Goal: Check status: Check status

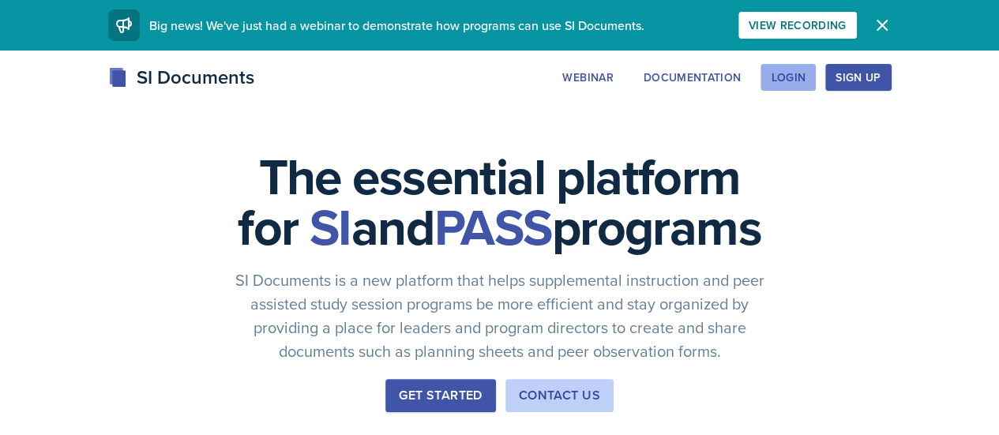
click at [816, 90] on button "Login" at bounding box center [787, 77] width 55 height 27
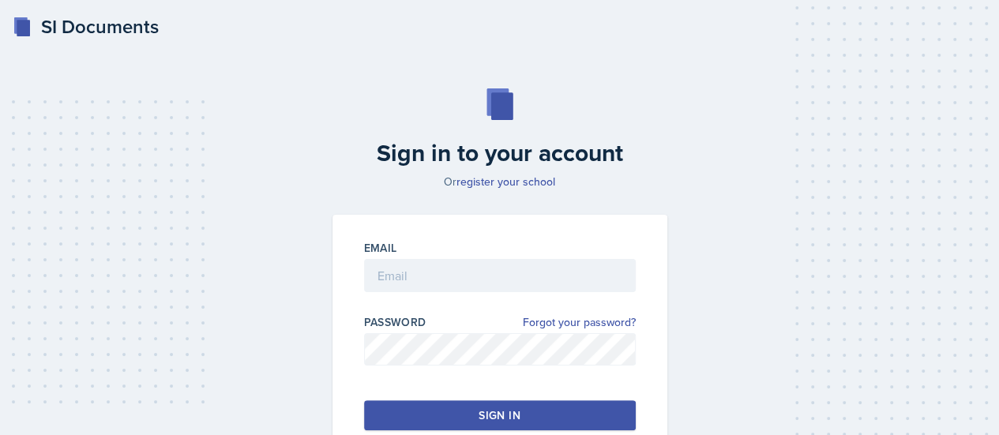
click at [527, 299] on div at bounding box center [500, 300] width 272 height 16
click at [485, 280] on input "email" at bounding box center [500, 275] width 272 height 33
type input "n"
type input "[EMAIL_ADDRESS][DOMAIN_NAME]"
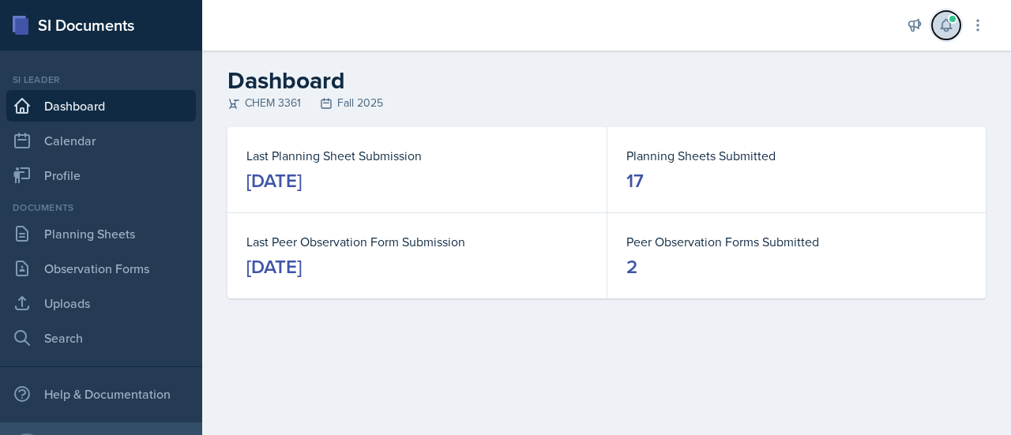
click at [946, 21] on icon at bounding box center [946, 25] width 16 height 16
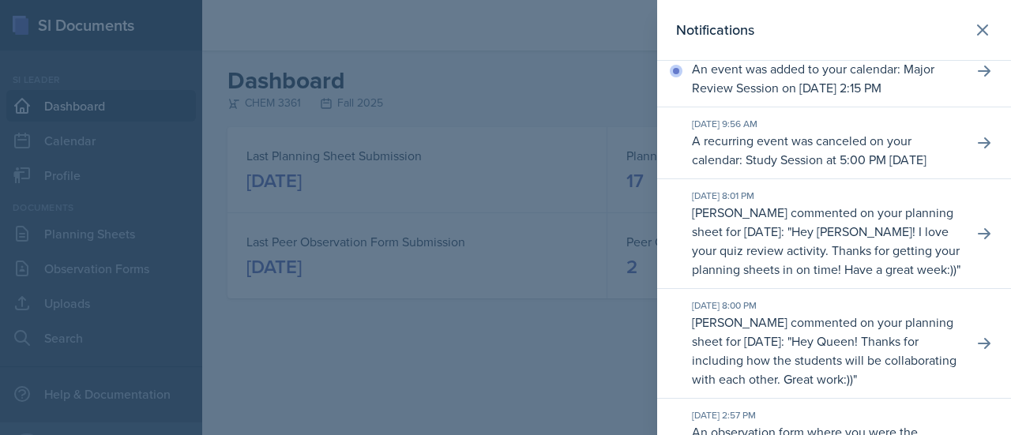
scroll to position [658, 0]
click at [437, 371] on div at bounding box center [505, 217] width 1011 height 435
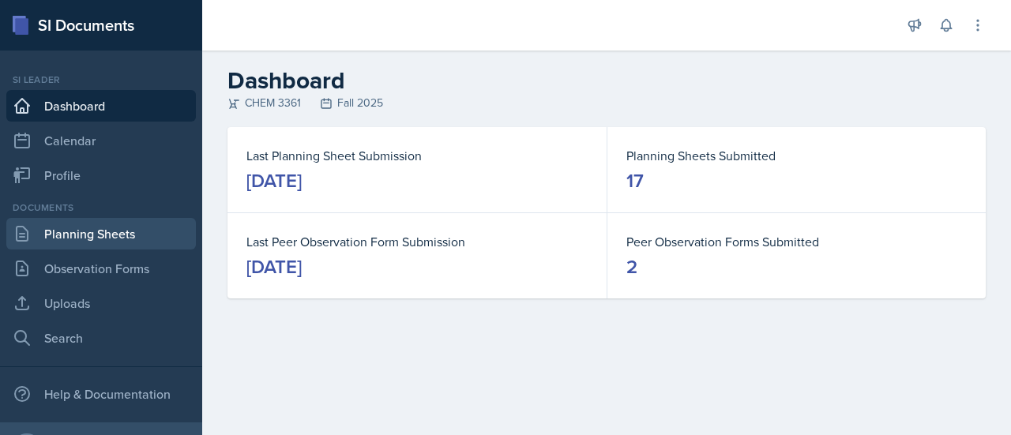
click at [129, 228] on link "Planning Sheets" at bounding box center [100, 234] width 189 height 32
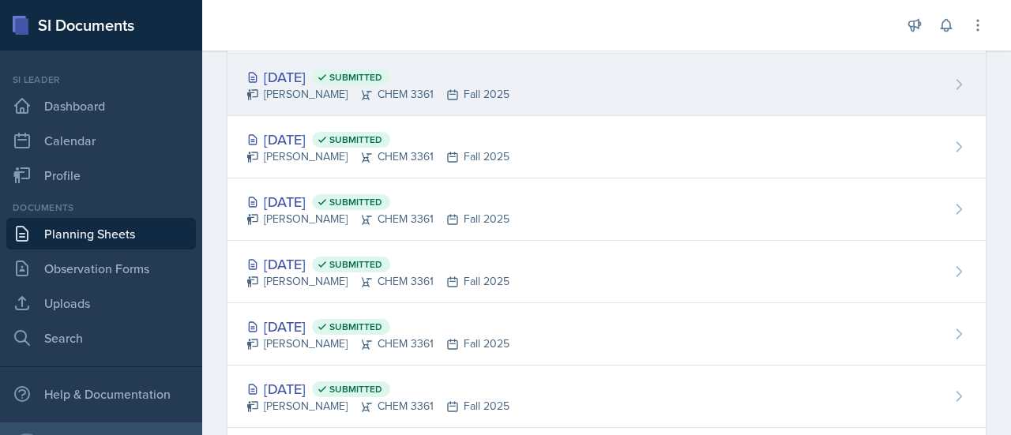
scroll to position [110, 0]
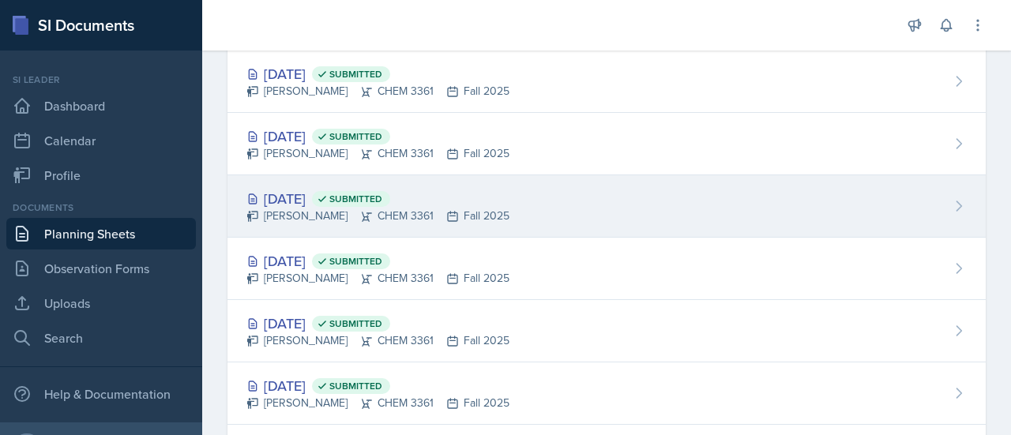
click at [507, 203] on div "[DATE] Submitted" at bounding box center [377, 198] width 263 height 21
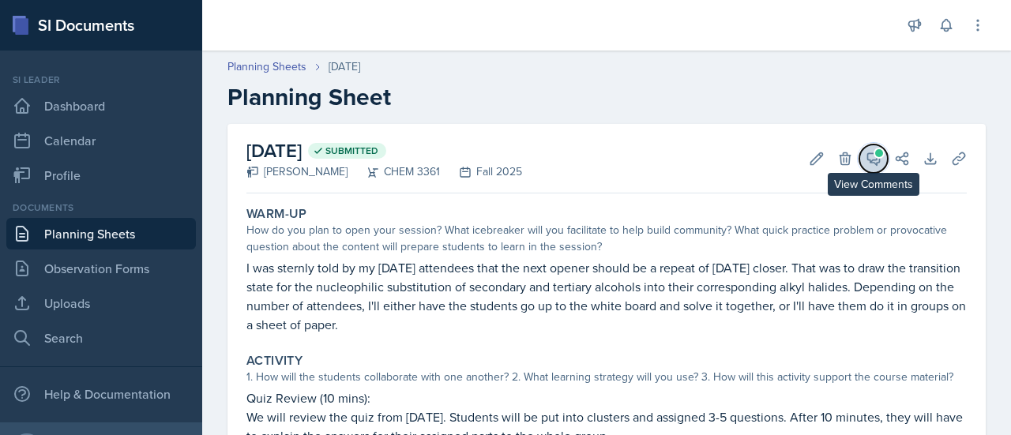
click at [875, 152] on span at bounding box center [879, 153] width 8 height 8
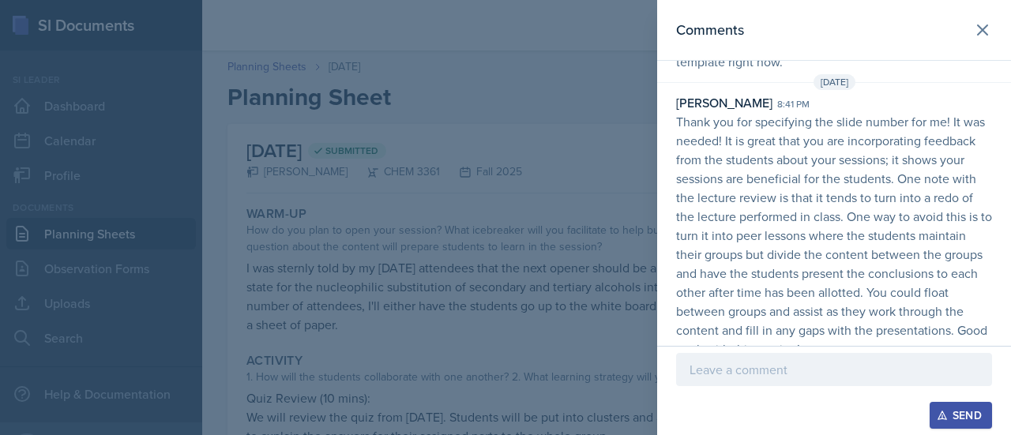
scroll to position [117, 6]
click at [611, 280] on div at bounding box center [505, 217] width 1011 height 435
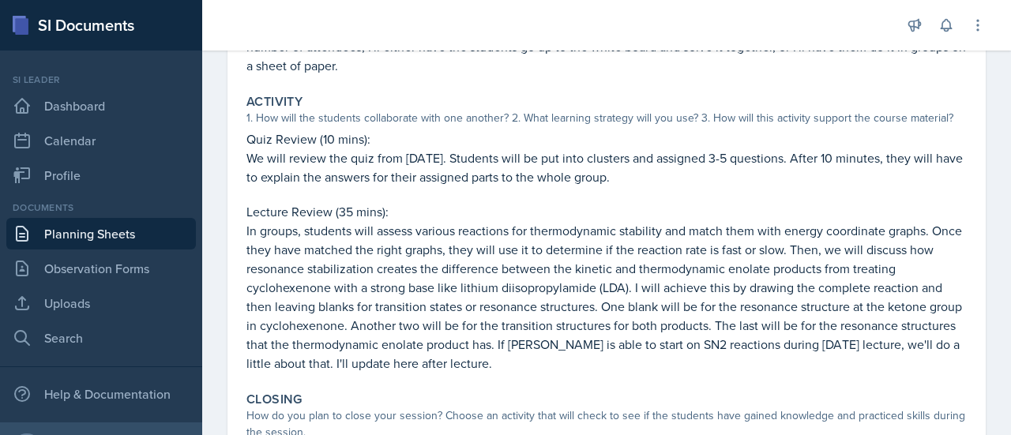
scroll to position [260, 0]
click at [608, 260] on p "In groups, students will assess various reactions for thermodynamic stability a…" at bounding box center [606, 296] width 720 height 152
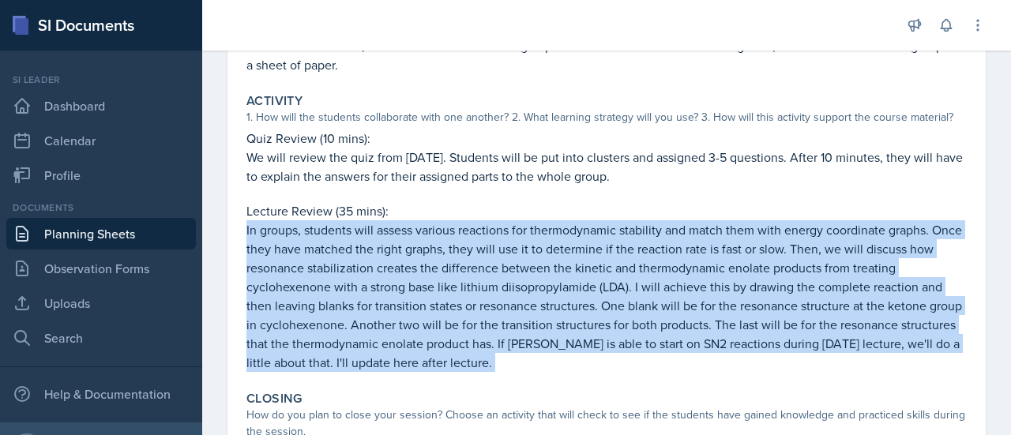
click at [608, 260] on p "In groups, students will assess various reactions for thermodynamic stability a…" at bounding box center [606, 296] width 720 height 152
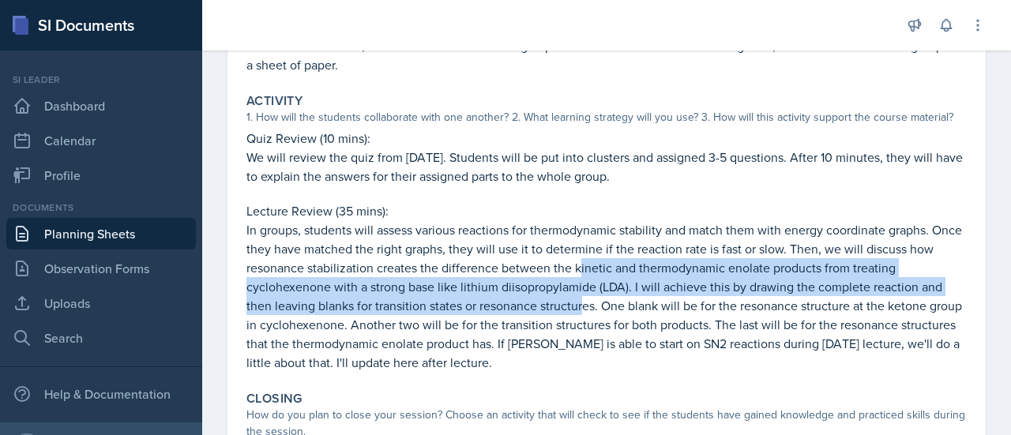
drag, startPoint x: 608, startPoint y: 260, endPoint x: 584, endPoint y: 311, distance: 56.5
click at [584, 311] on p "In groups, students will assess various reactions for thermodynamic stability a…" at bounding box center [606, 296] width 720 height 152
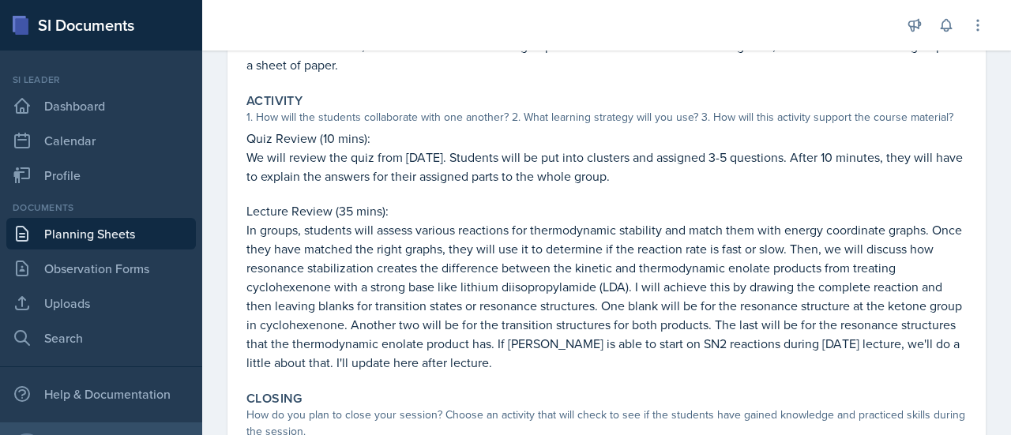
click at [584, 311] on p "In groups, students will assess various reactions for thermodynamic stability a…" at bounding box center [606, 296] width 720 height 152
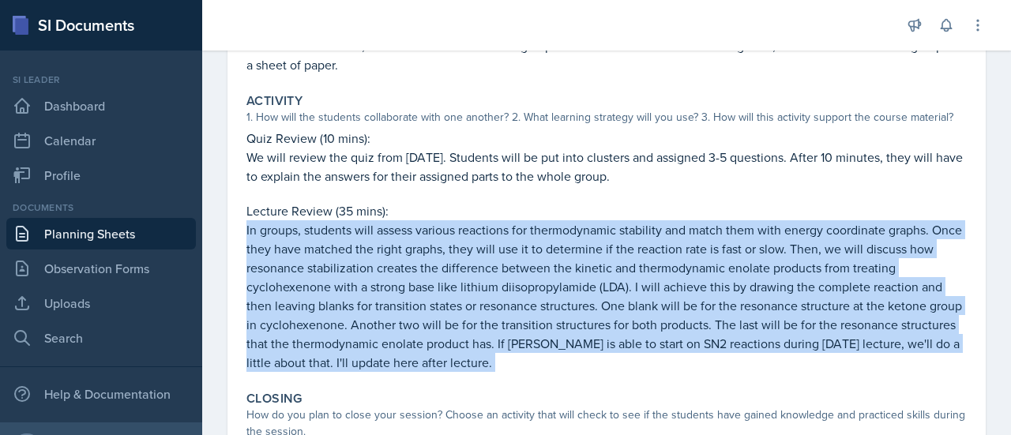
click at [584, 311] on p "In groups, students will assess various reactions for thermodynamic stability a…" at bounding box center [606, 296] width 720 height 152
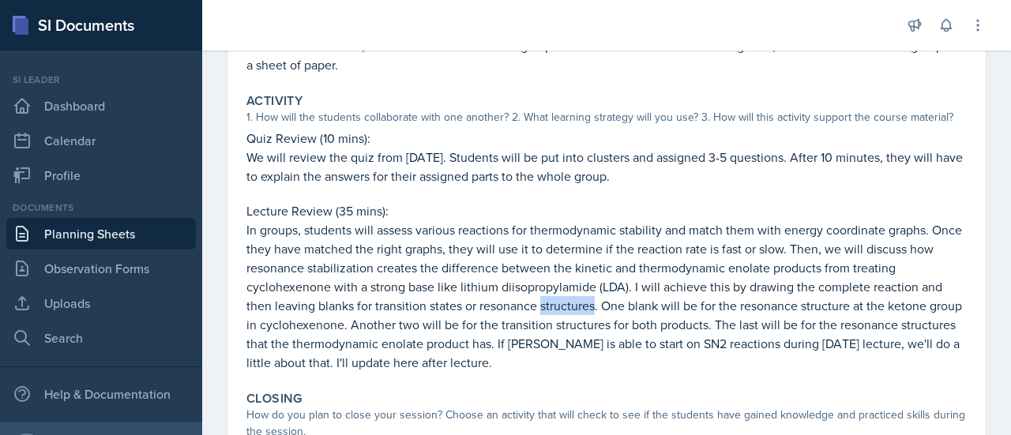
click at [584, 311] on p "In groups, students will assess various reactions for thermodynamic stability a…" at bounding box center [606, 296] width 720 height 152
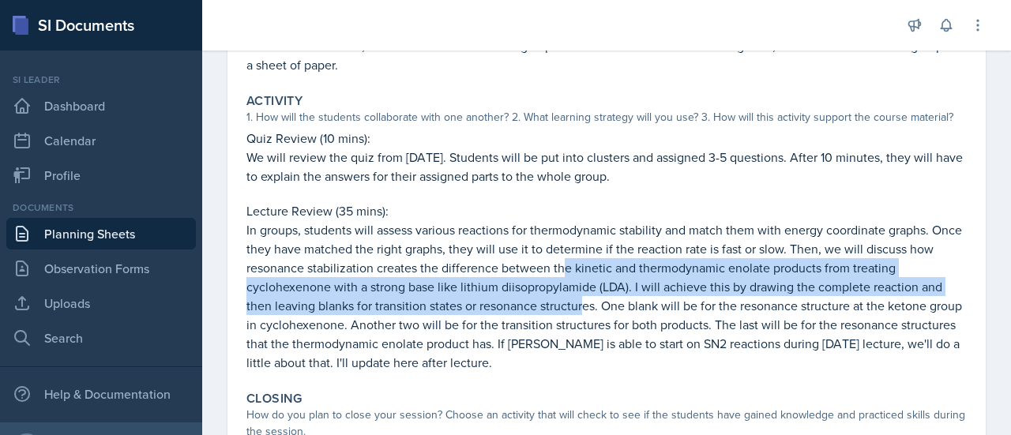
drag, startPoint x: 584, startPoint y: 311, endPoint x: 591, endPoint y: 271, distance: 40.9
click at [591, 271] on p "In groups, students will assess various reactions for thermodynamic stability a…" at bounding box center [606, 296] width 720 height 152
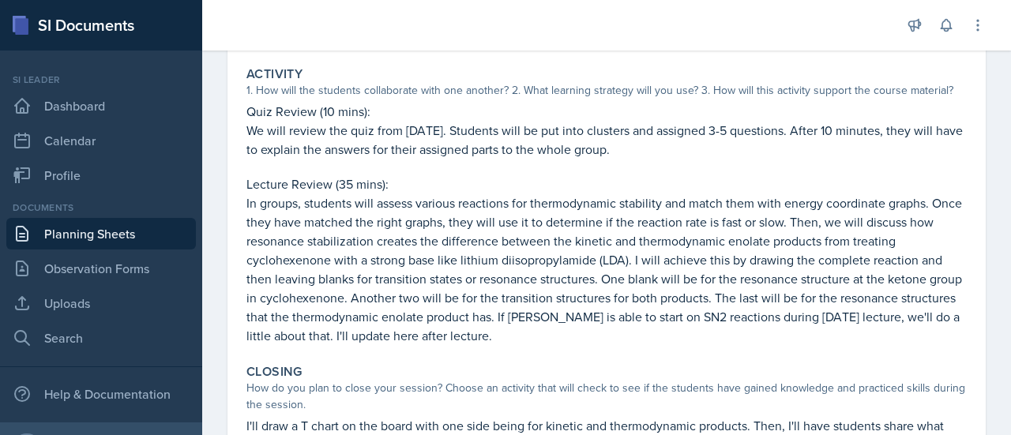
scroll to position [287, 0]
click at [591, 271] on p "In groups, students will assess various reactions for thermodynamic stability a…" at bounding box center [606, 269] width 720 height 152
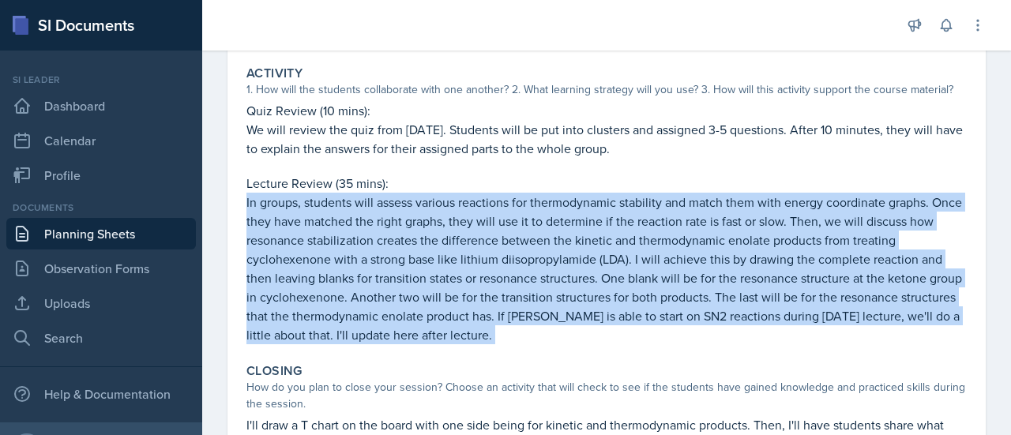
click at [591, 271] on p "In groups, students will assess various reactions for thermodynamic stability a…" at bounding box center [606, 269] width 720 height 152
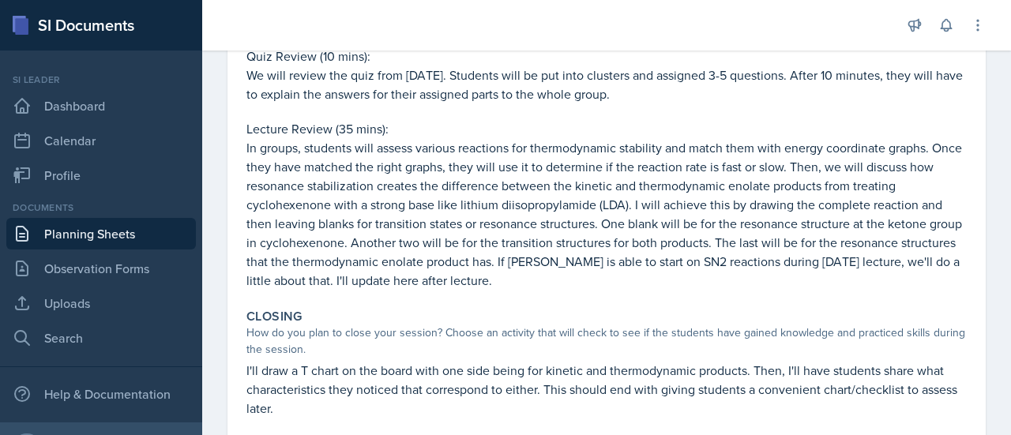
scroll to position [340, 0]
